Goal: Task Accomplishment & Management: Complete application form

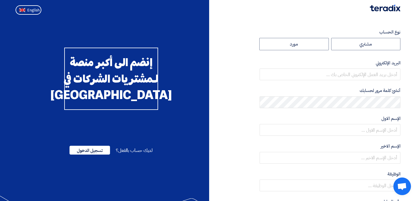
radio input "true"
type input "[PERSON_NAME][EMAIL_ADDRESS][DOMAIN_NAME]"
type input "Arabian Centres Co."
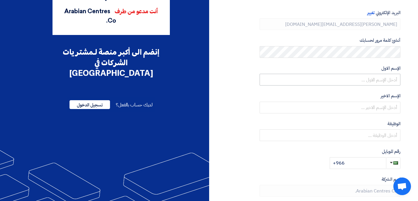
scroll to position [52, 0]
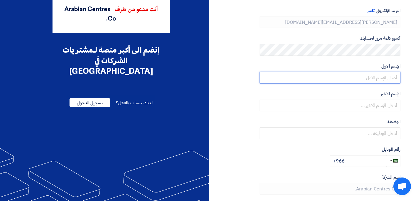
click at [362, 76] on input "text" at bounding box center [330, 78] width 141 height 12
type input "a"
type input "Abdulrahman"
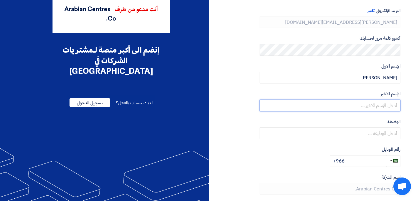
click at [363, 104] on input "text" at bounding box center [330, 105] width 141 height 12
type input "Alaghdaf"
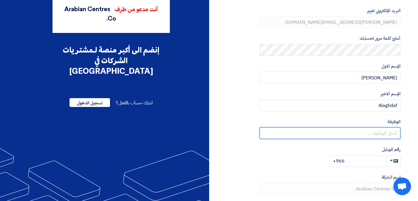
click at [381, 133] on input "text" at bounding box center [330, 133] width 141 height 12
click at [335, 137] on input "Content Manegar" at bounding box center [330, 133] width 141 height 12
paste input "ager"
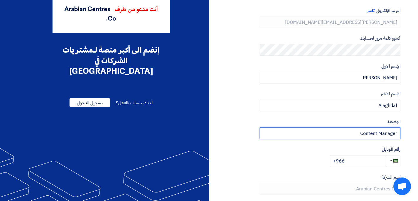
type input "Content Manager"
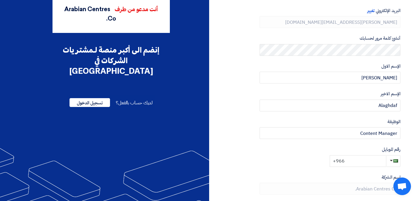
click at [367, 164] on input "+966" at bounding box center [358, 161] width 56 height 12
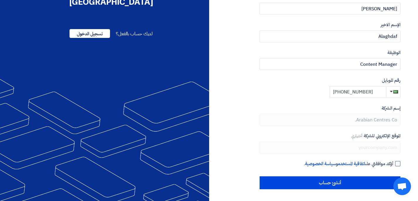
type input "+966 553039526"
click at [399, 162] on div at bounding box center [397, 163] width 5 height 5
click at [393, 162] on input "أؤكد موافقتي على اتفاقية المستخدم و سياسة الخصوصية ." at bounding box center [323, 166] width 141 height 12
checkbox input "true"
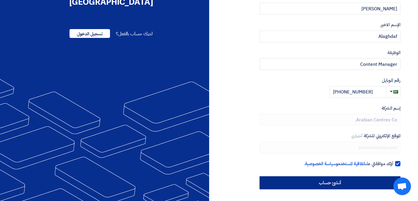
click at [336, 182] on input "أنشئ حساب" at bounding box center [330, 182] width 141 height 13
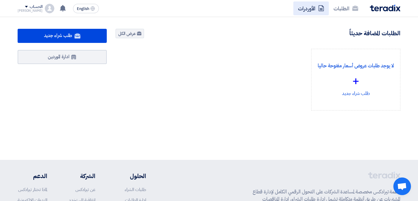
click at [309, 10] on link "الأوردرات" at bounding box center [311, 8] width 36 height 14
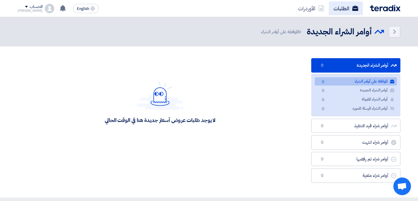
click at [353, 10] on use at bounding box center [355, 8] width 6 height 5
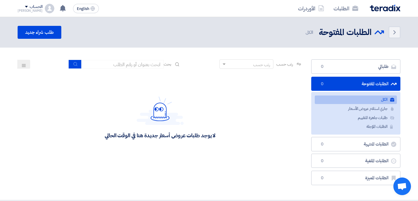
click at [374, 9] on img at bounding box center [385, 8] width 31 height 7
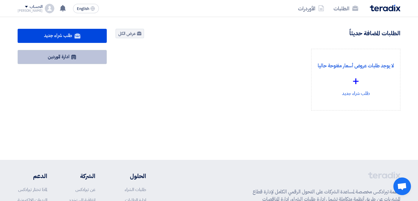
click at [85, 55] on link "ادارة الموردين" at bounding box center [62, 57] width 89 height 14
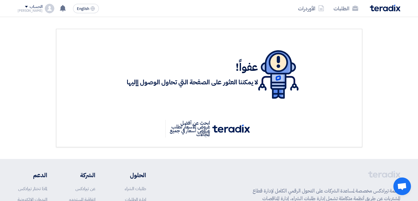
scroll to position [61, 0]
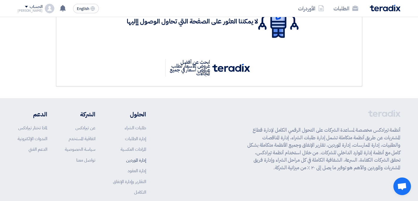
click at [143, 160] on link "إدارة الموردين" at bounding box center [136, 160] width 20 height 6
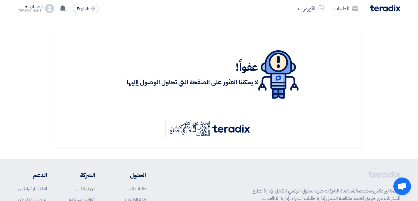
click at [384, 9] on img at bounding box center [385, 8] width 31 height 7
